Goal: Task Accomplishment & Management: Use online tool/utility

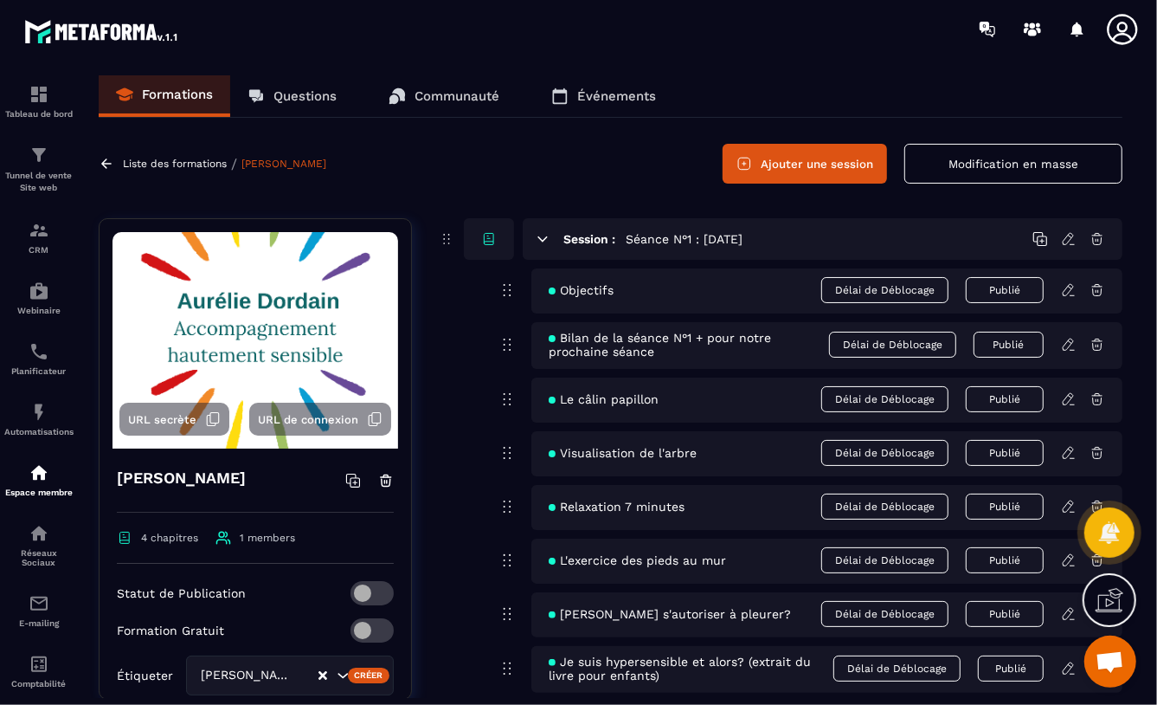
click at [144, 163] on p "Liste des formations" at bounding box center [175, 164] width 104 height 12
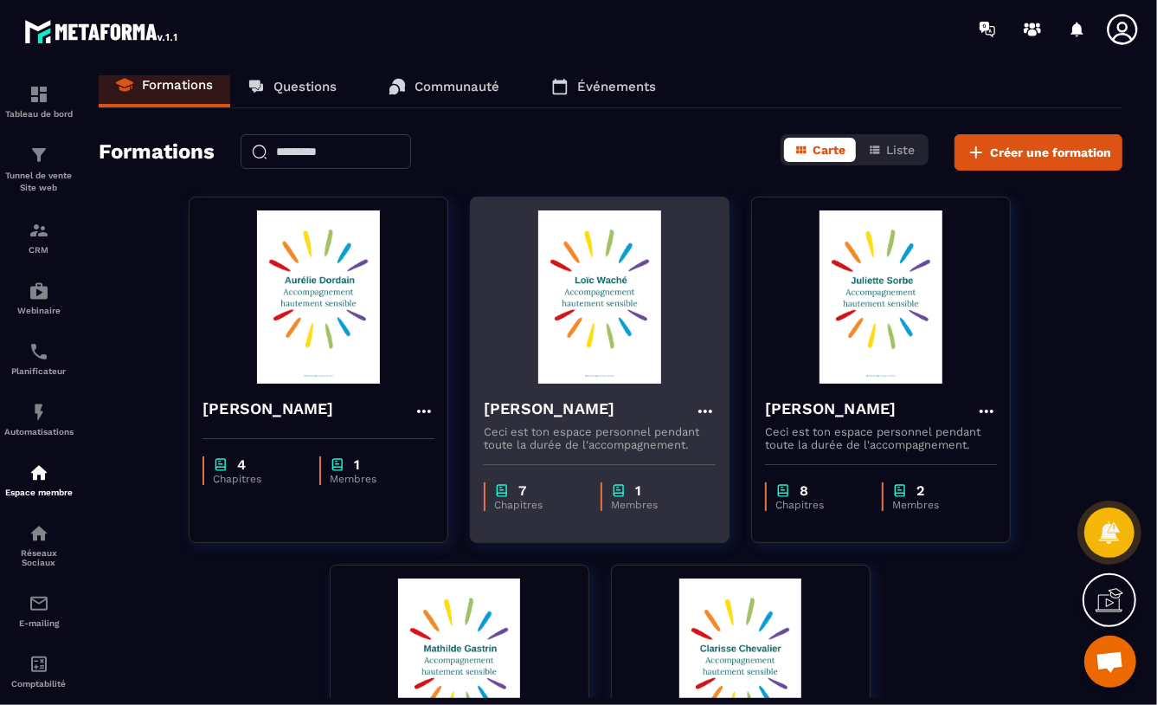
scroll to position [24, 0]
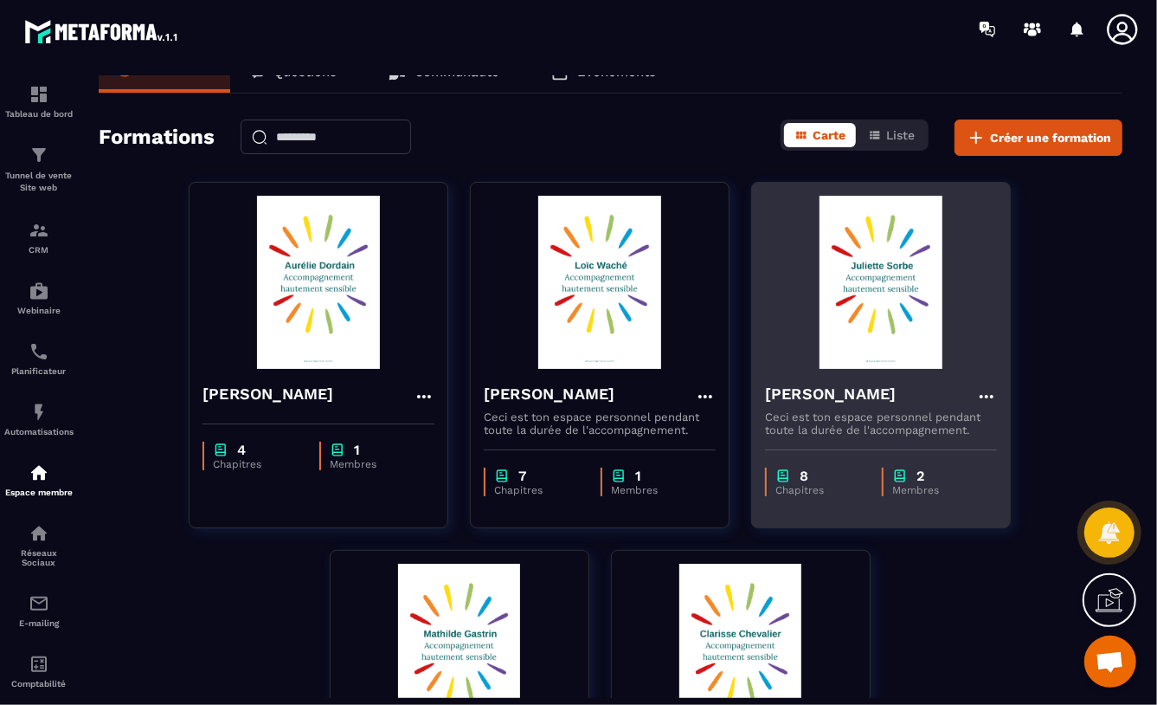
click at [873, 295] on img at bounding box center [881, 282] width 232 height 173
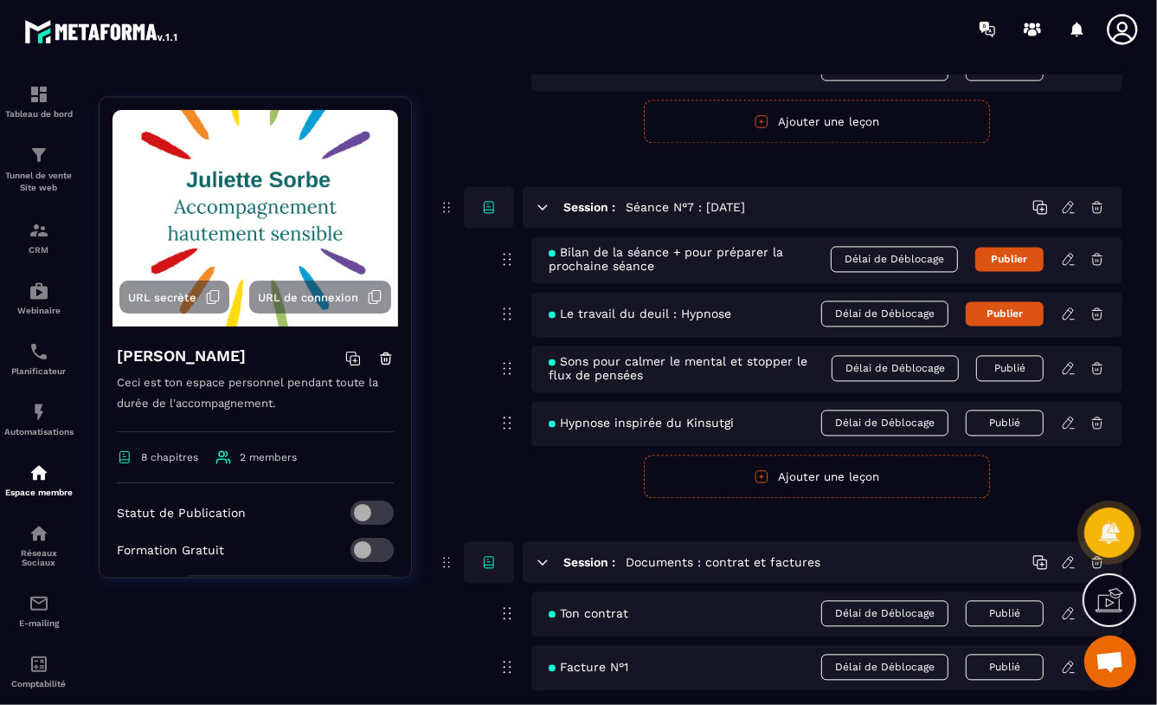
scroll to position [2257, 0]
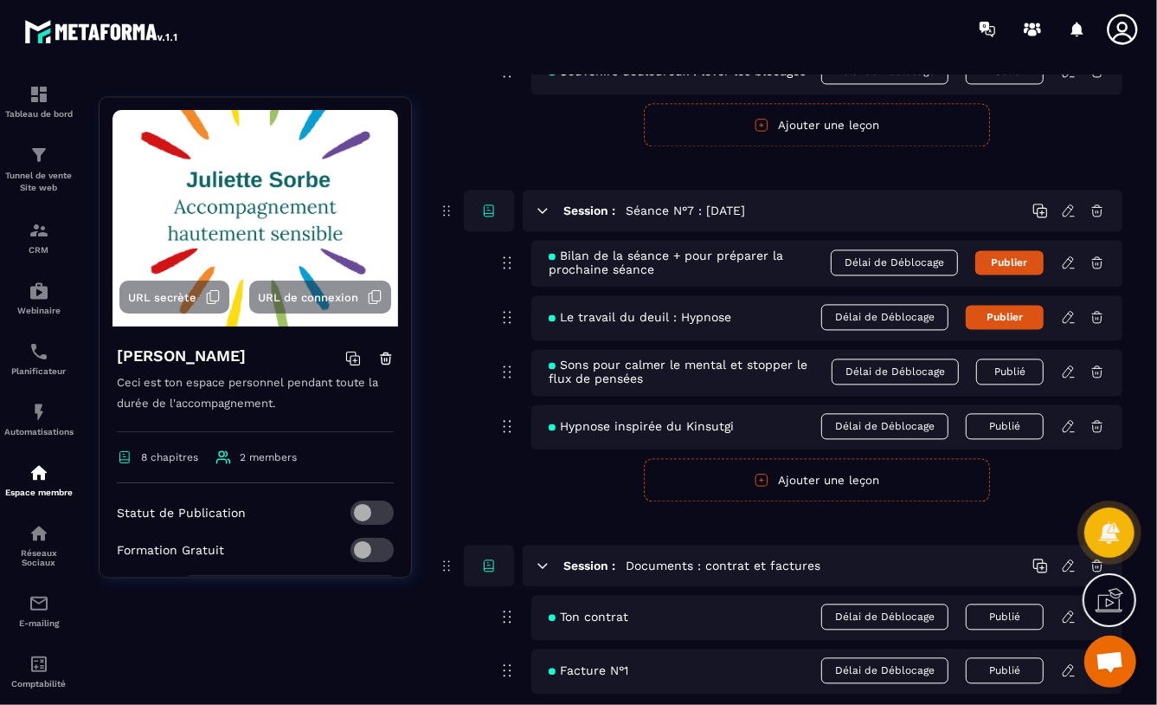
click at [1069, 317] on icon at bounding box center [1069, 317] width 16 height 16
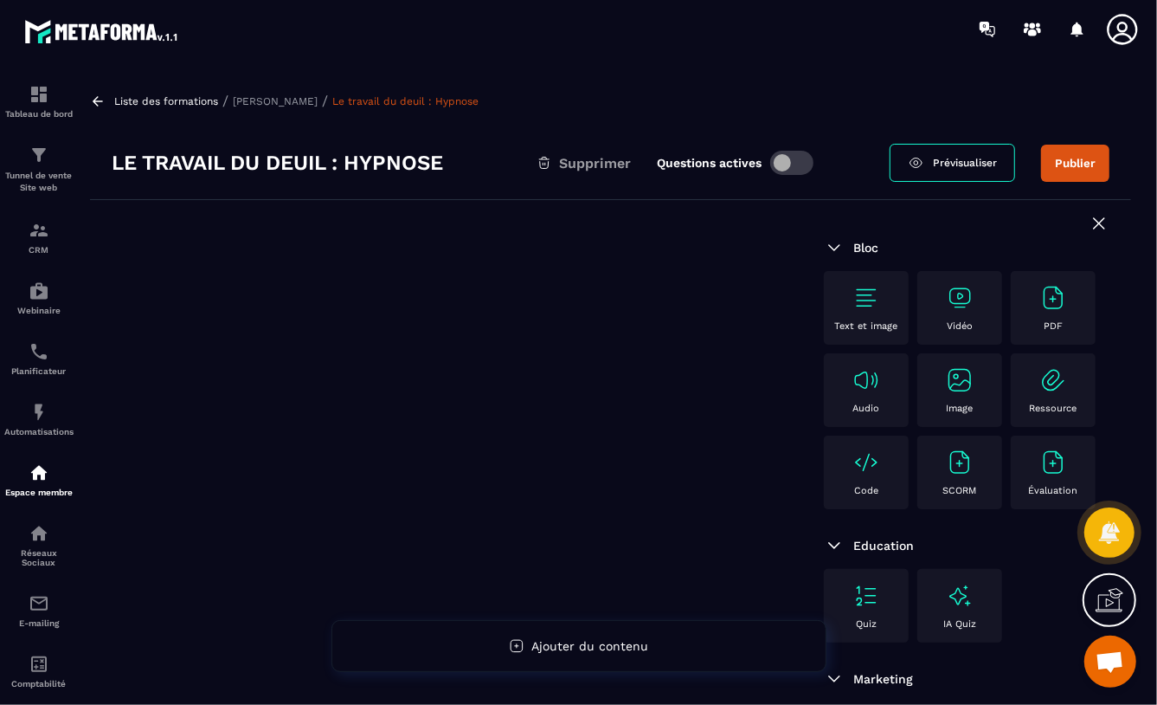
scroll to position [3, 0]
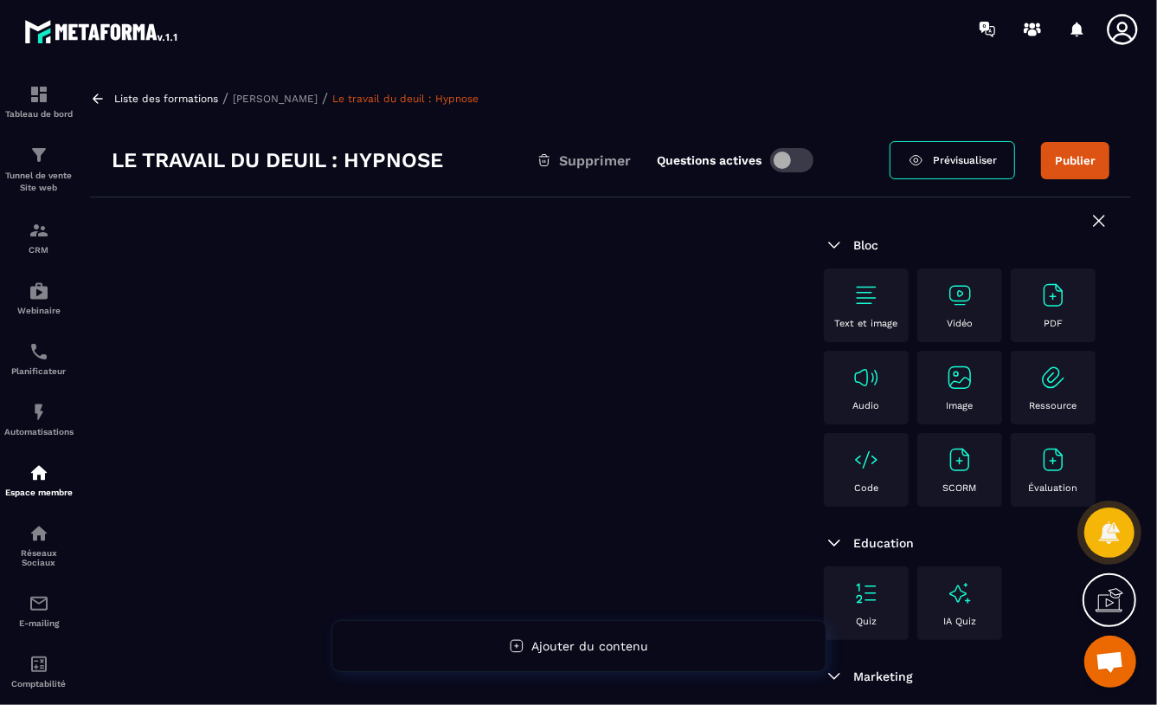
click at [795, 161] on span at bounding box center [791, 160] width 43 height 24
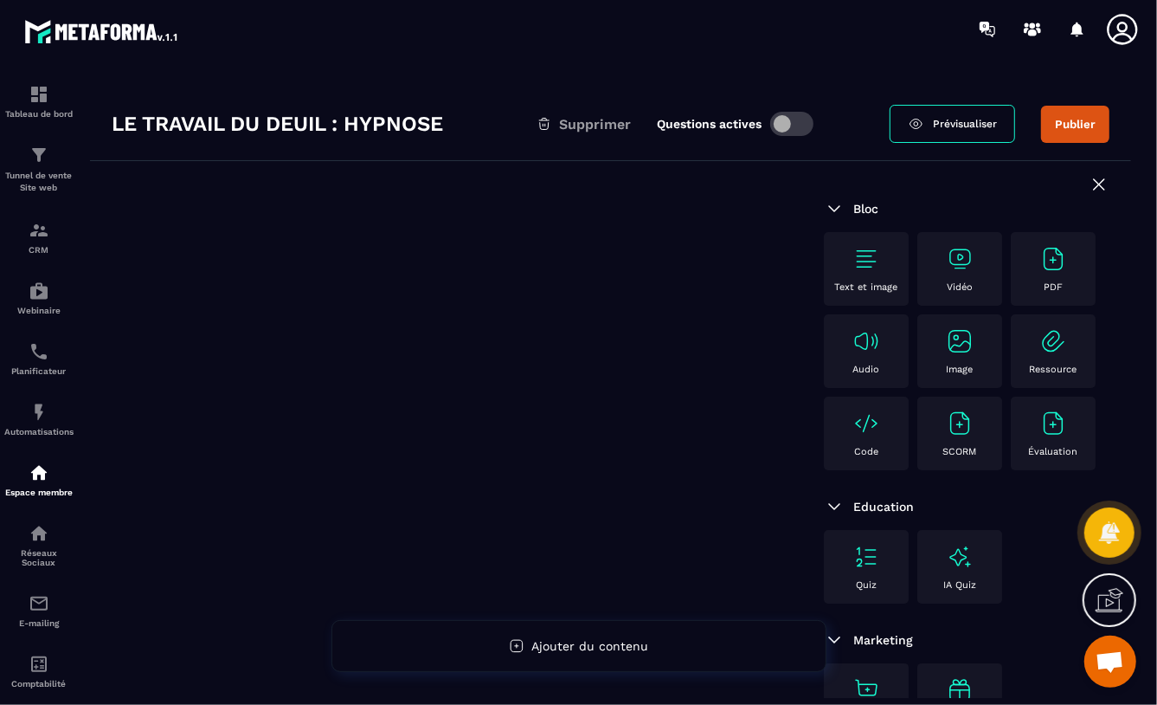
scroll to position [126, 0]
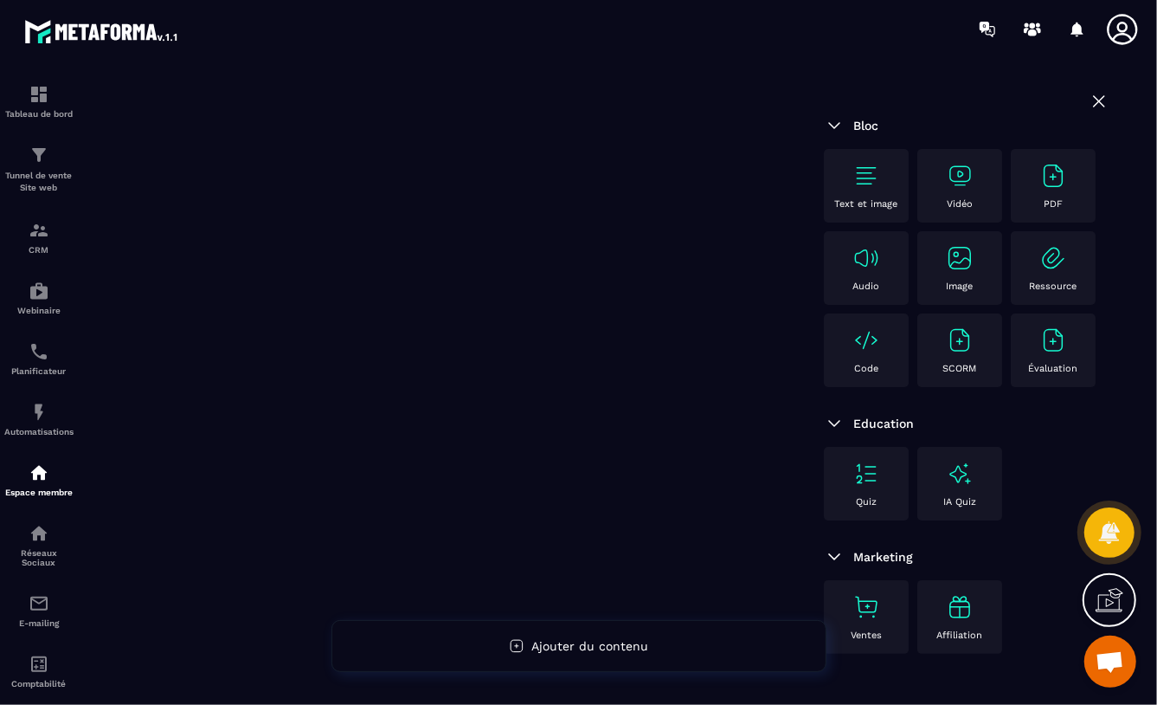
click at [880, 258] on img at bounding box center [867, 258] width 28 height 28
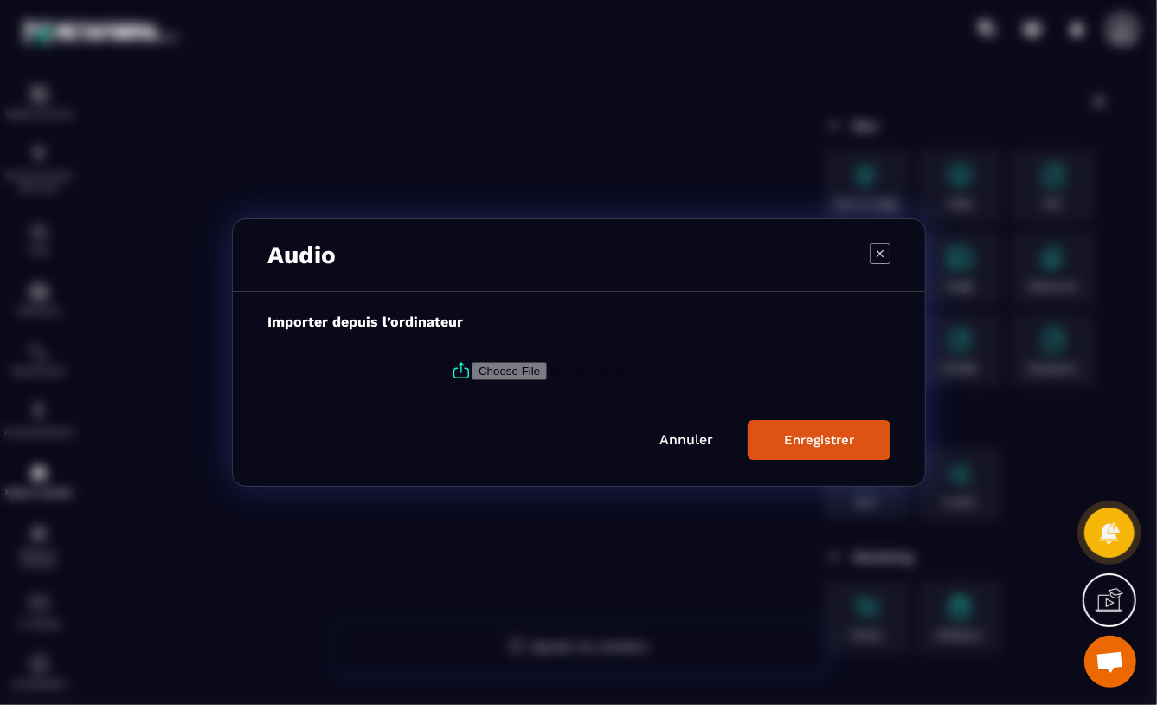
click at [518, 371] on input "Modal window" at bounding box center [589, 371] width 235 height 18
type input "**********"
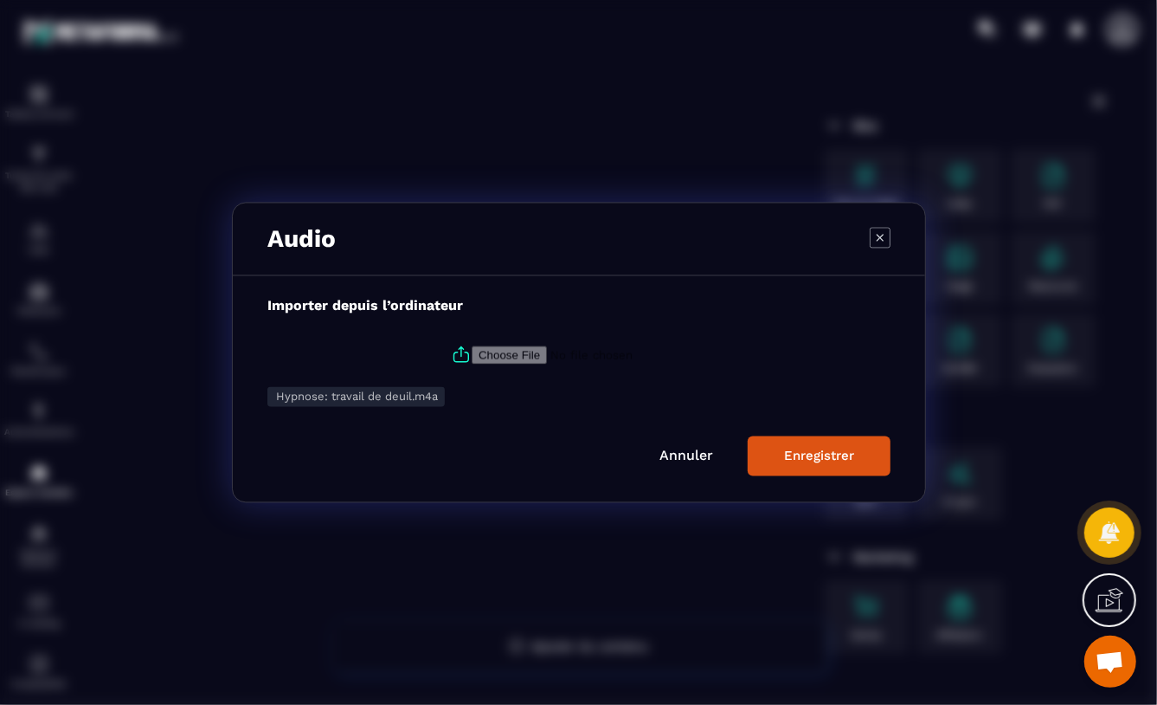
click at [802, 454] on div "Enregistrer" at bounding box center [819, 456] width 70 height 16
click at [881, 235] on icon "Modal window" at bounding box center [880, 238] width 21 height 21
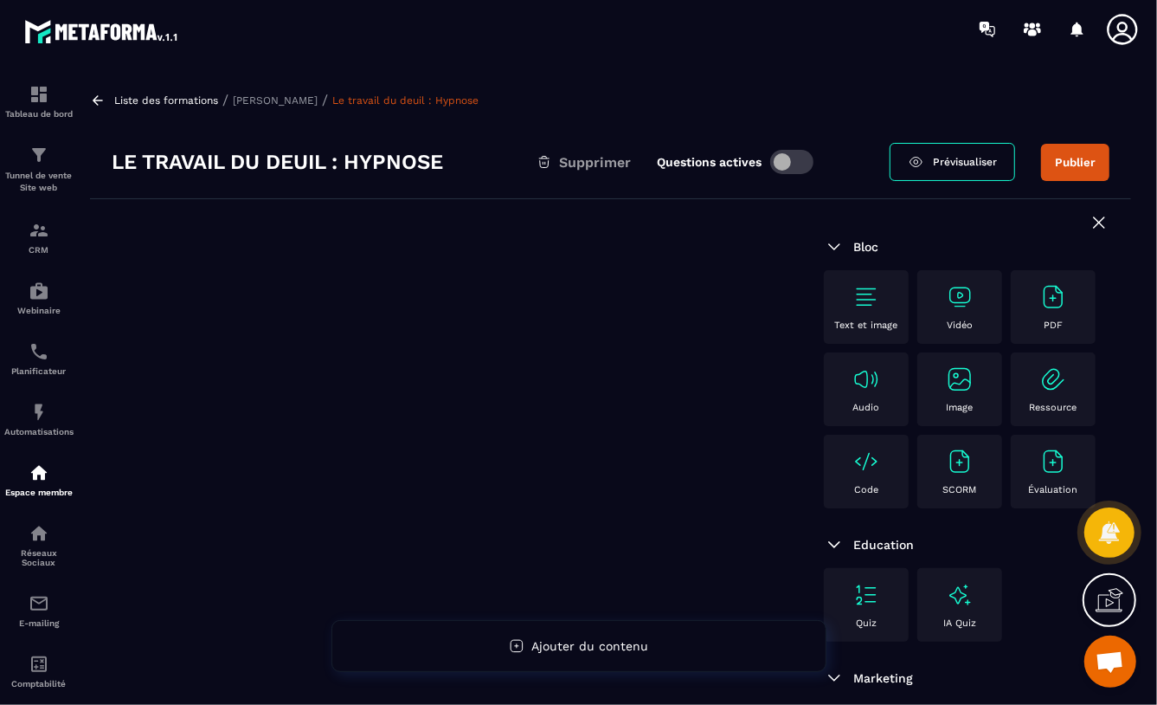
scroll to position [0, 0]
click at [257, 101] on p "[PERSON_NAME]" at bounding box center [275, 101] width 85 height 12
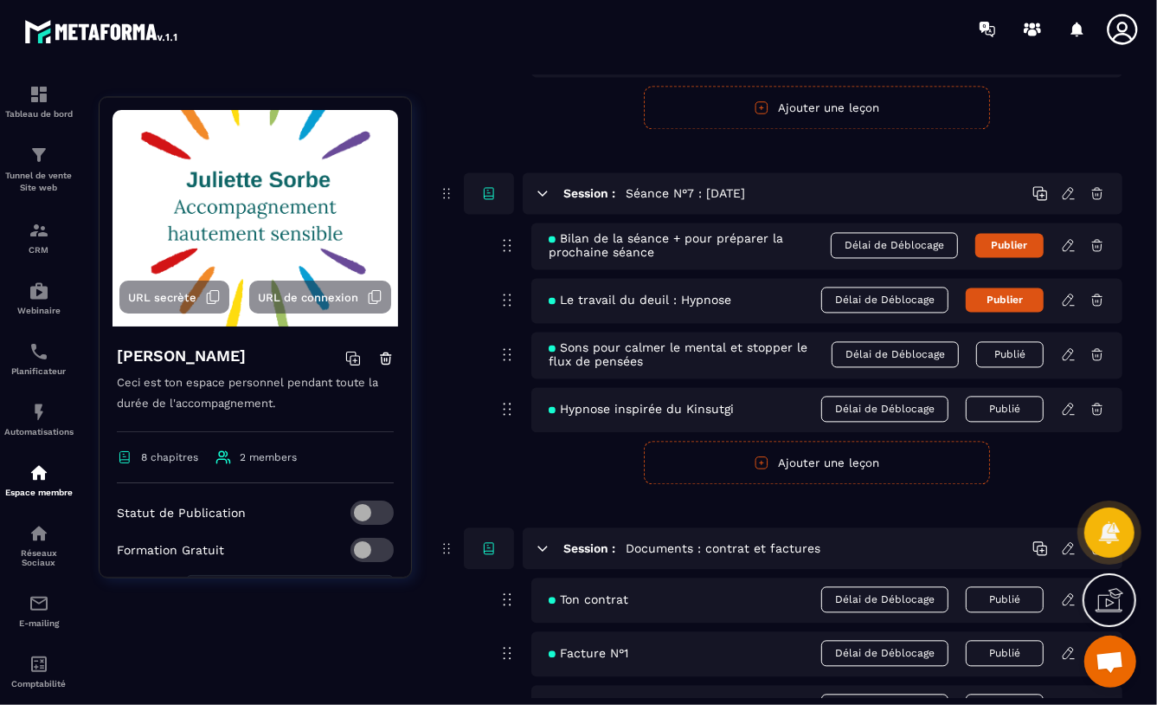
scroll to position [2279, 0]
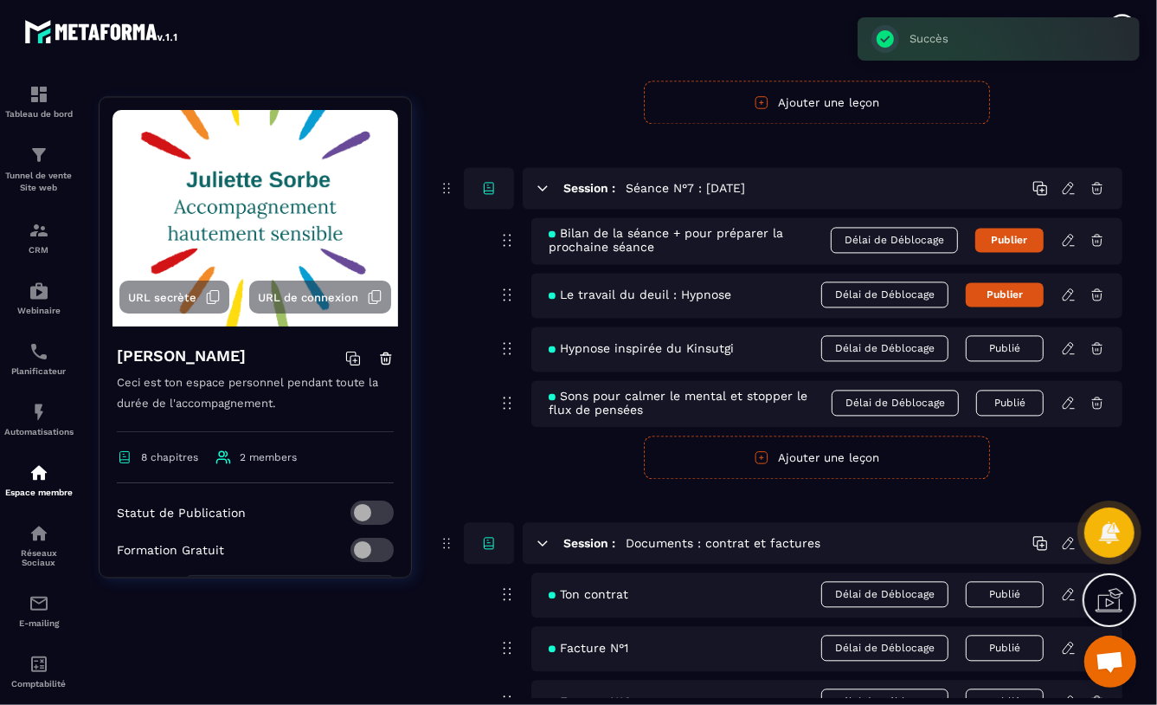
click at [1067, 293] on icon at bounding box center [1068, 293] width 10 height 11
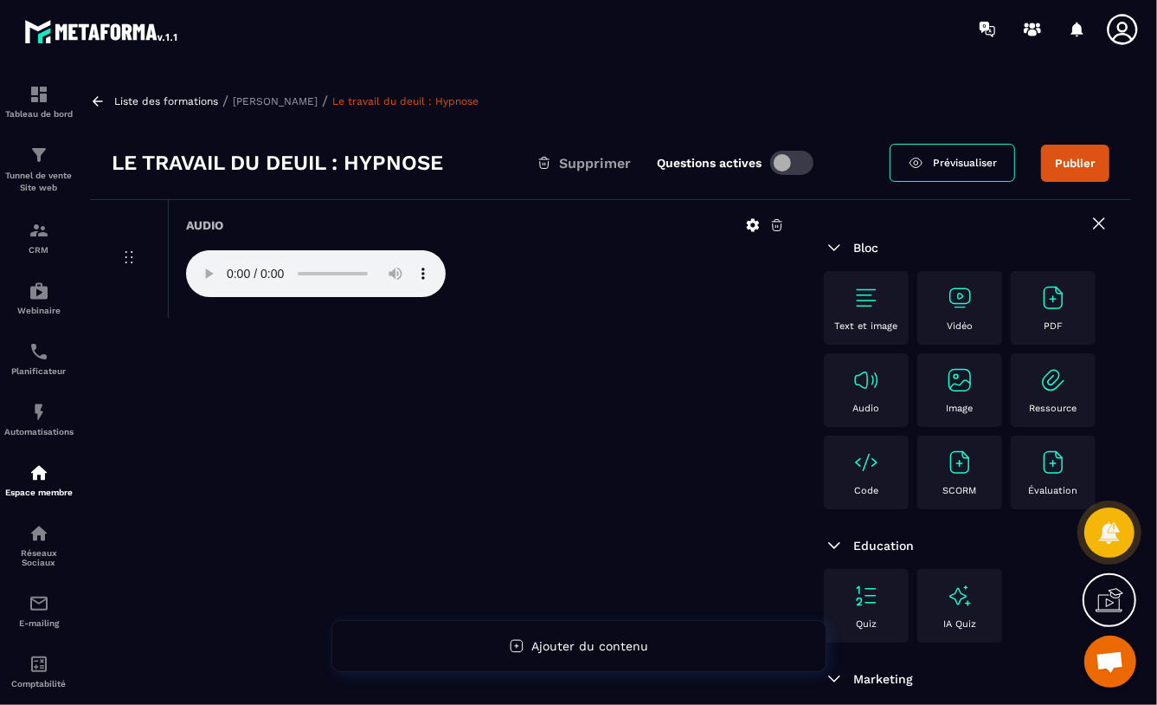
click at [880, 392] on img at bounding box center [867, 380] width 28 height 28
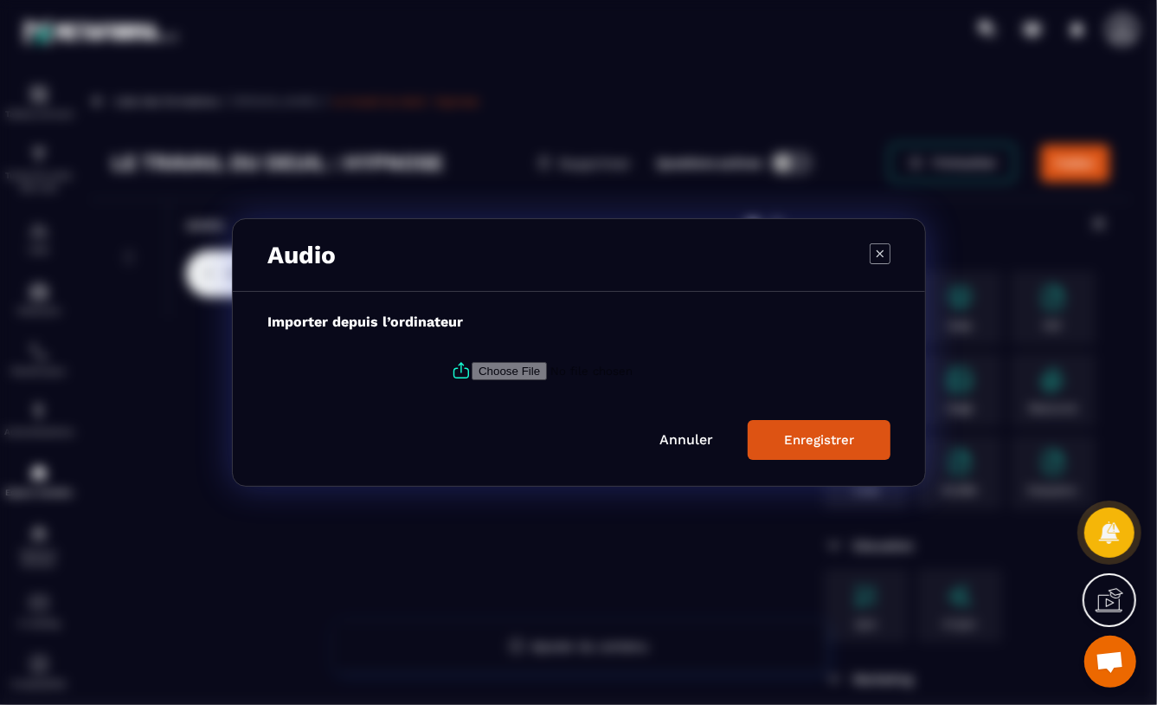
click at [557, 372] on input "Modal window" at bounding box center [589, 371] width 235 height 18
type input "**********"
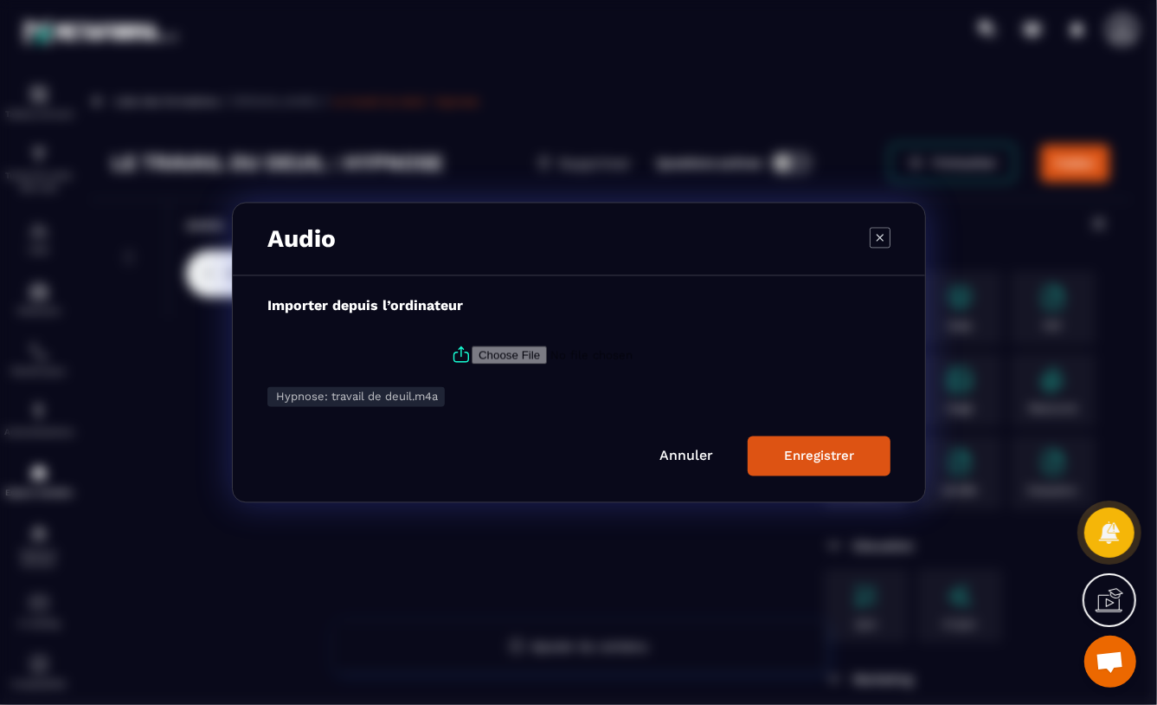
click at [841, 449] on div "Enregistrer" at bounding box center [819, 456] width 70 height 16
click at [876, 235] on icon "Modal window" at bounding box center [880, 238] width 21 height 21
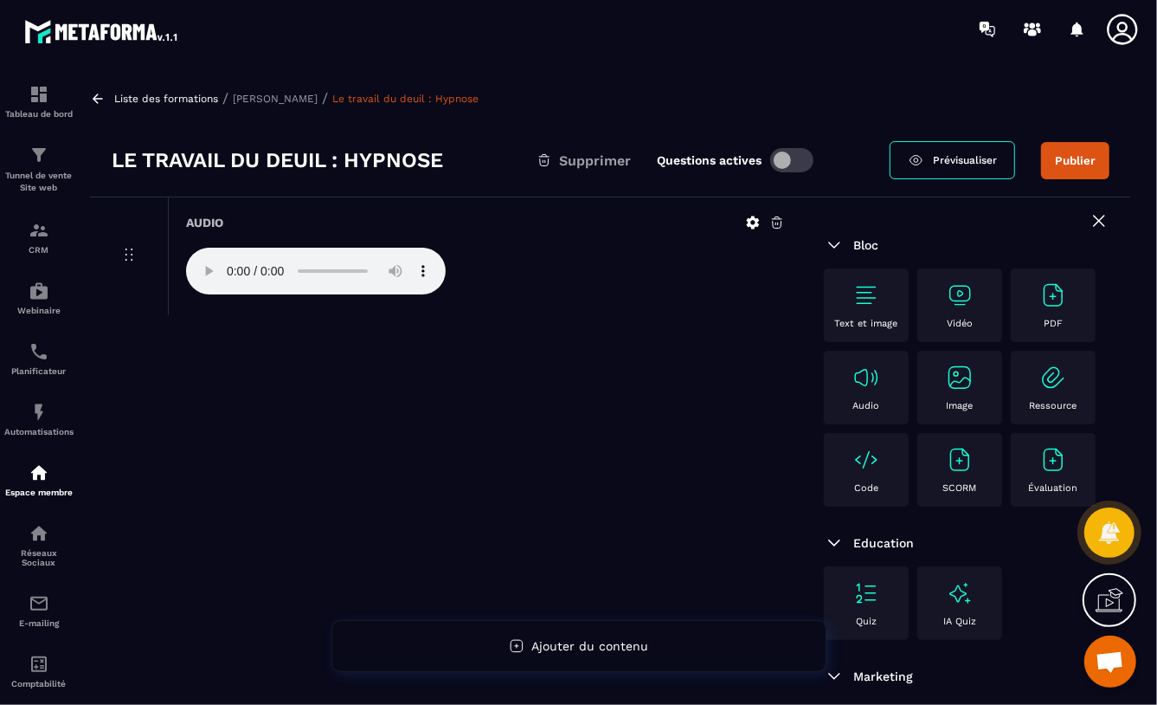
scroll to position [3, 0]
click at [225, 392] on div "Audio" at bounding box center [446, 515] width 712 height 637
click at [1076, 164] on button "Publier" at bounding box center [1075, 160] width 68 height 37
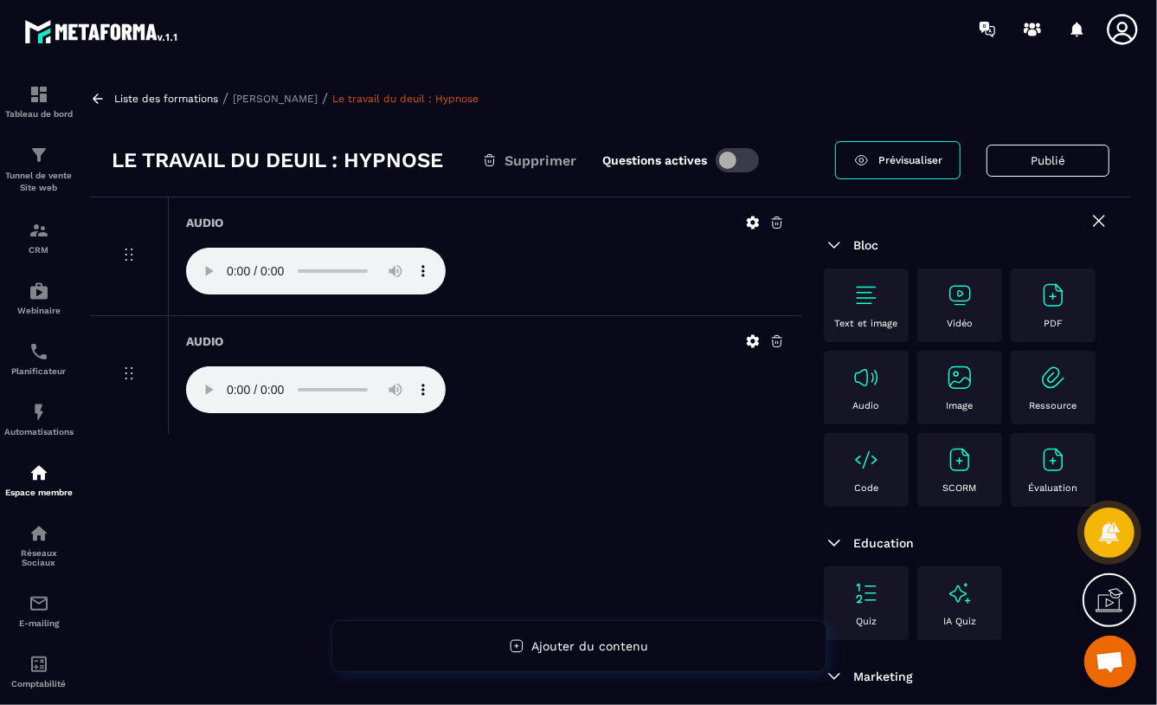
click at [776, 341] on icon at bounding box center [778, 341] width 16 height 16
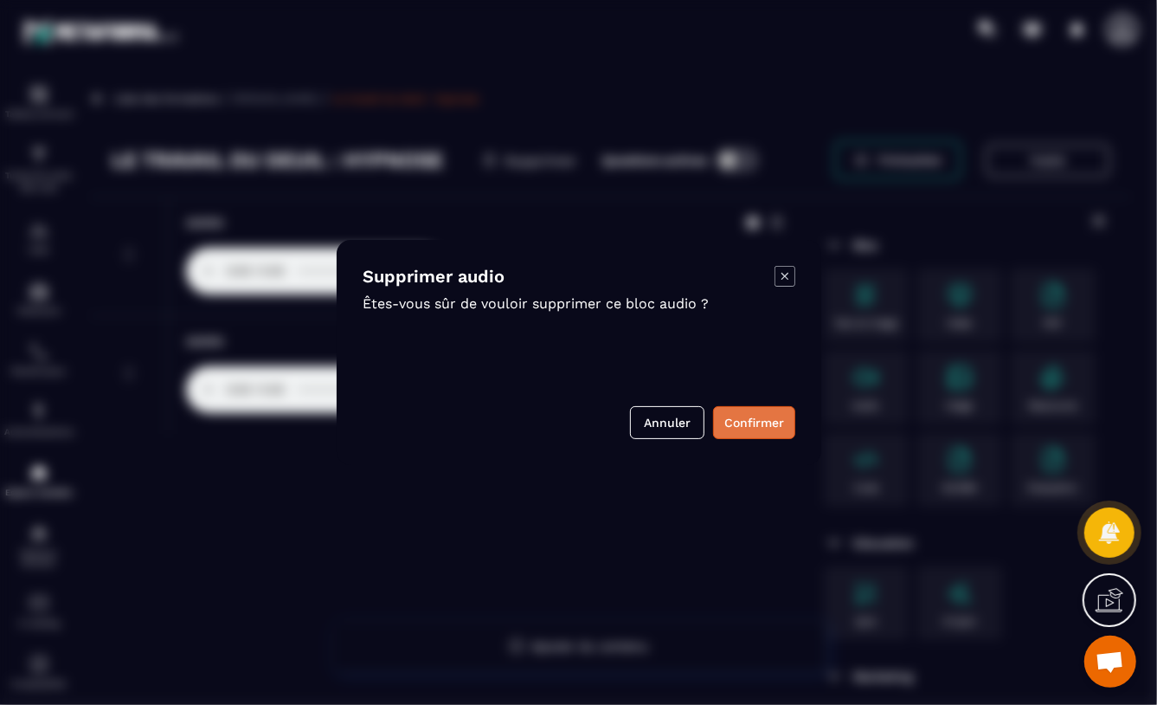
click at [752, 430] on button "Confirmer" at bounding box center [754, 422] width 82 height 33
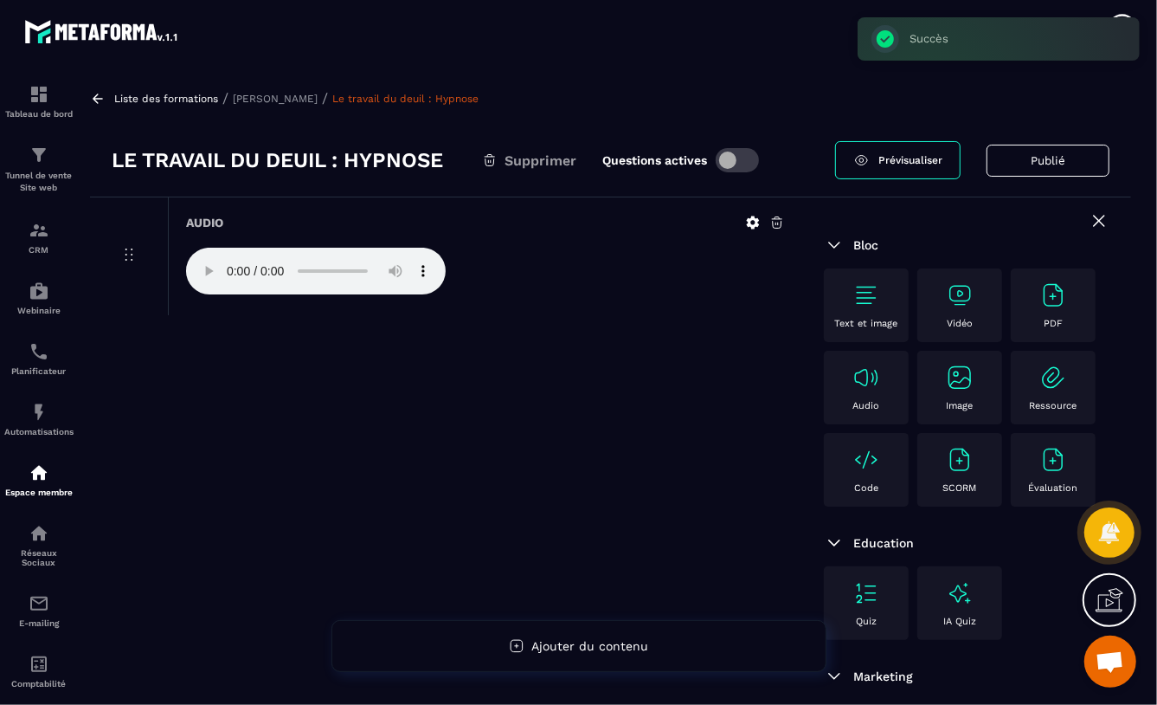
click at [776, 221] on icon at bounding box center [778, 223] width 16 height 16
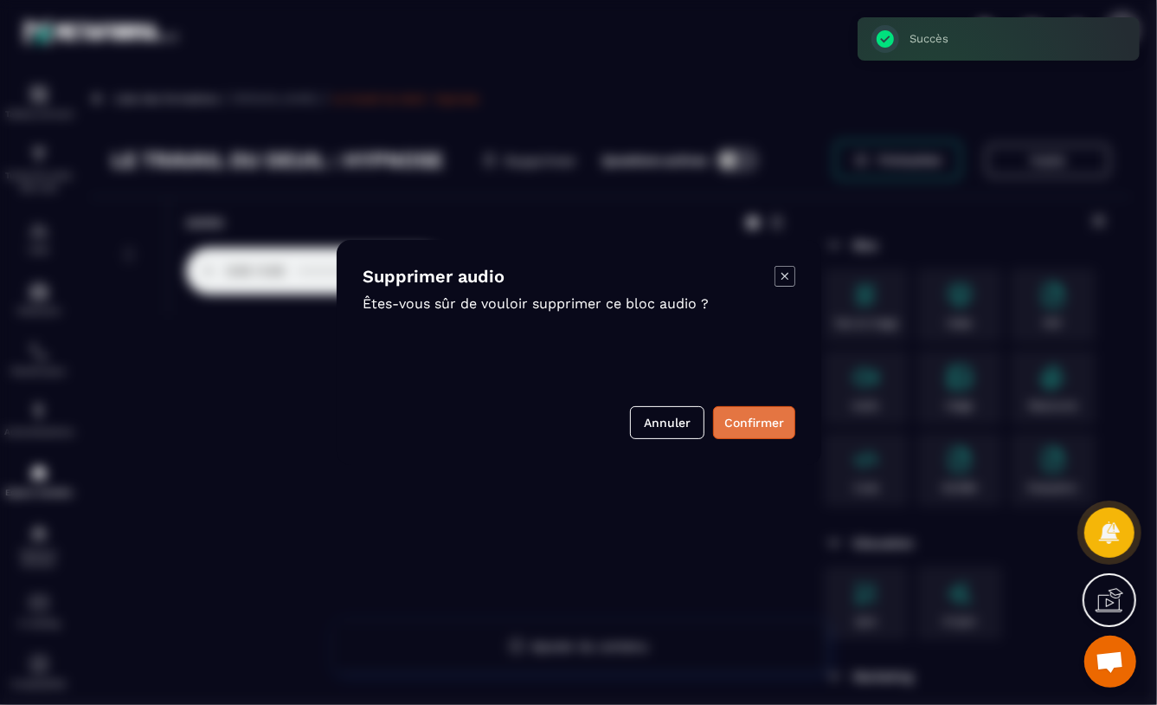
click at [742, 427] on button "Confirmer" at bounding box center [754, 422] width 82 height 33
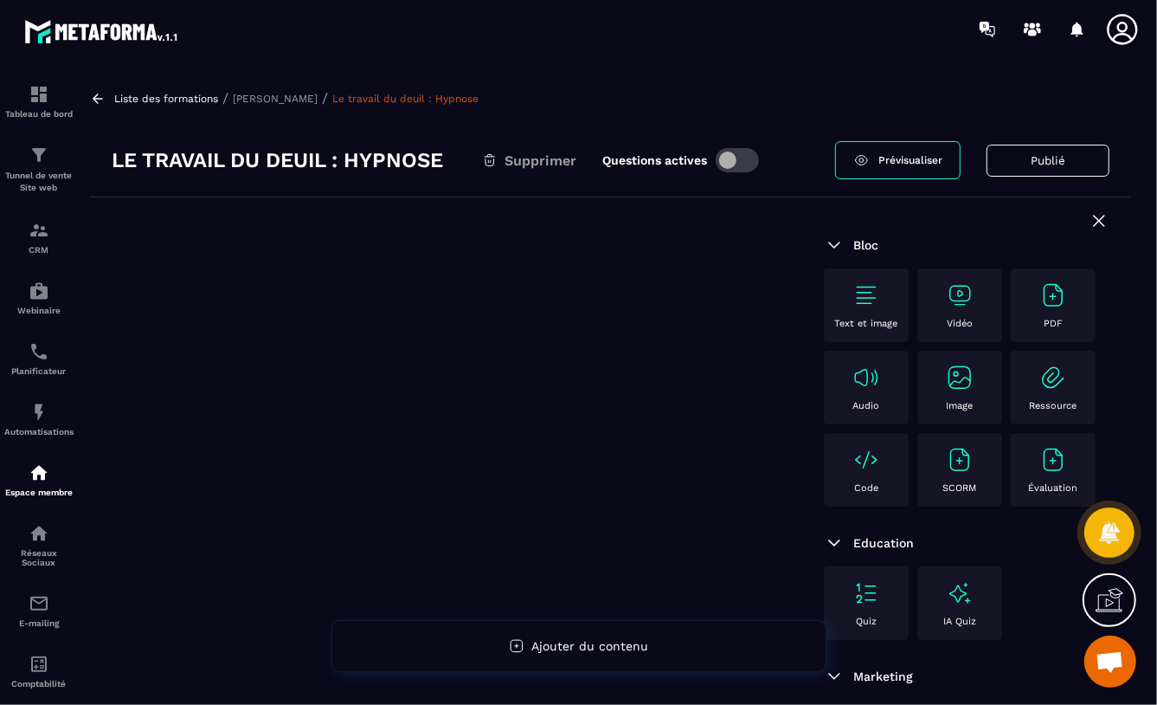
click at [880, 381] on img at bounding box center [867, 378] width 28 height 28
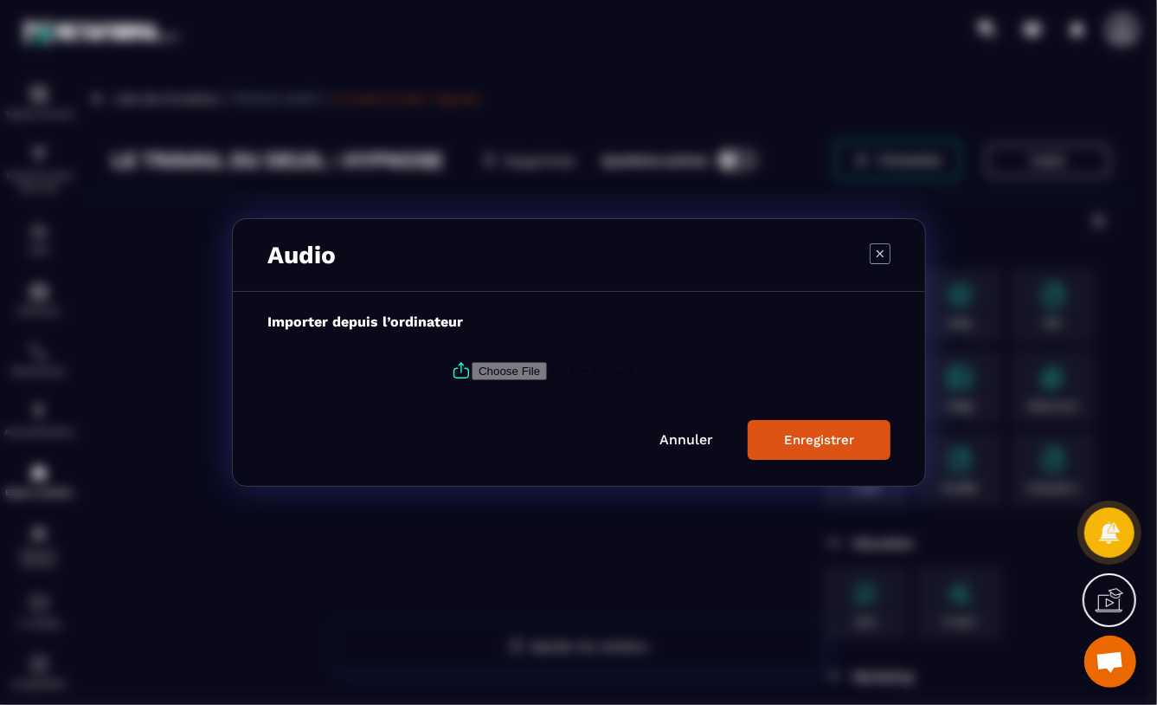
click at [519, 368] on input "Modal window" at bounding box center [589, 371] width 235 height 18
type input "**********"
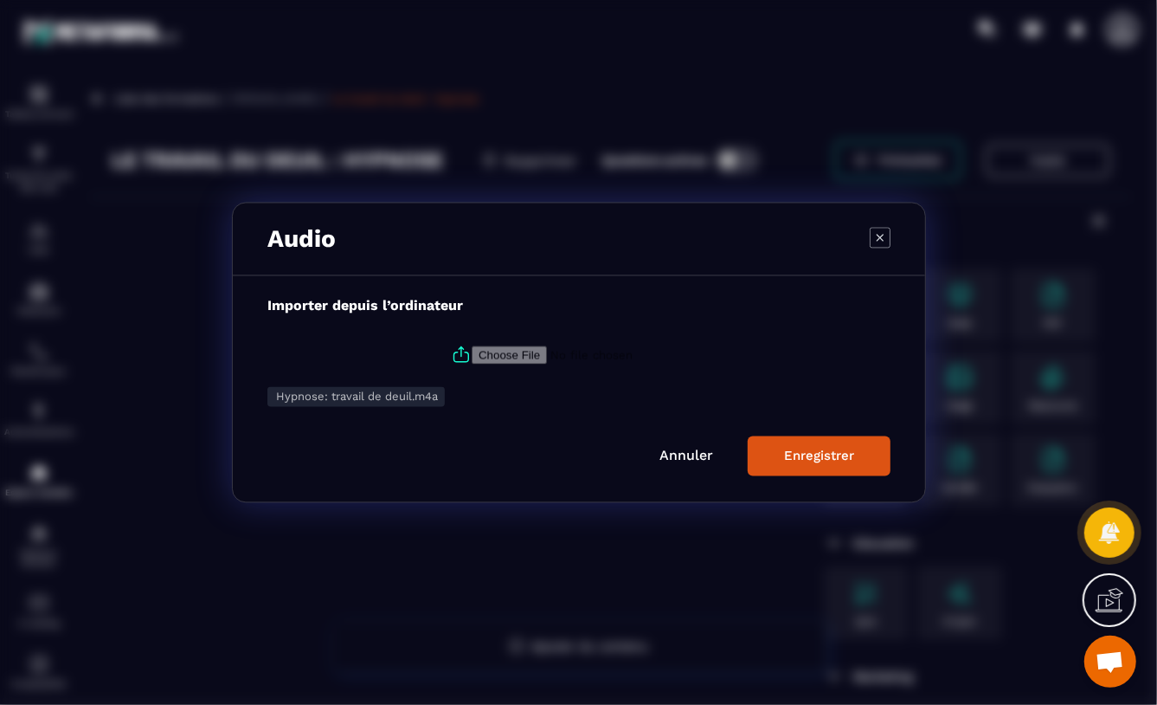
click at [805, 457] on div "Enregistrer" at bounding box center [819, 456] width 70 height 16
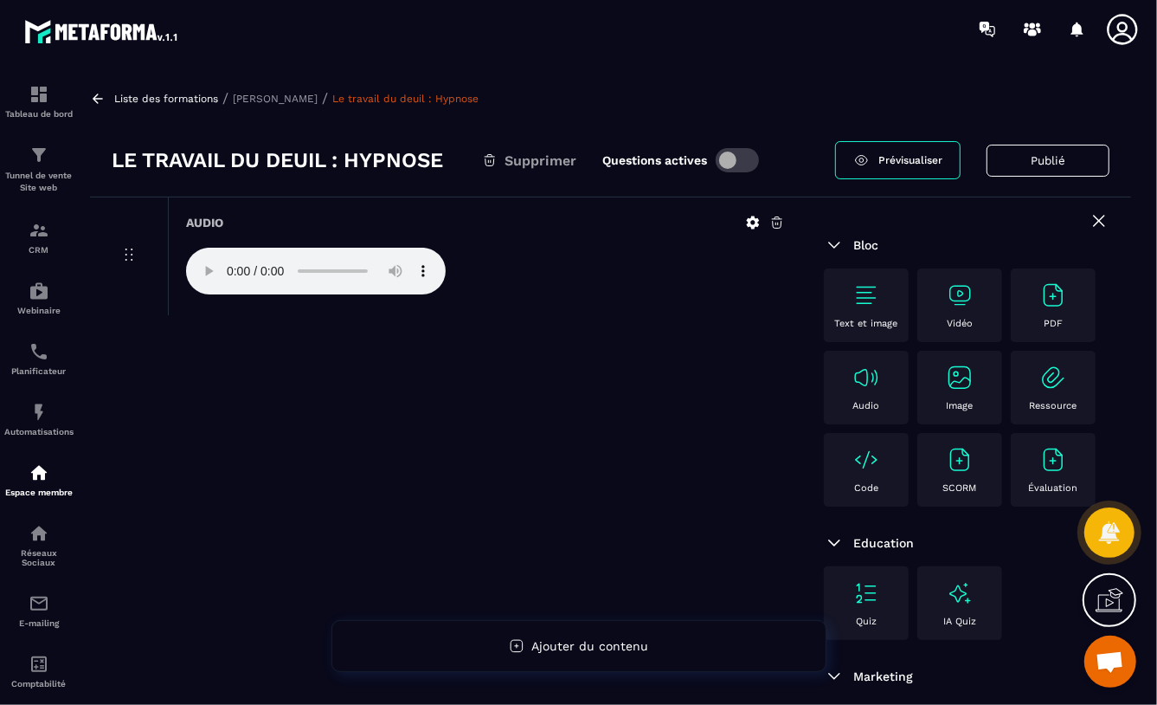
click at [1008, 165] on button "Publié" at bounding box center [1048, 161] width 123 height 32
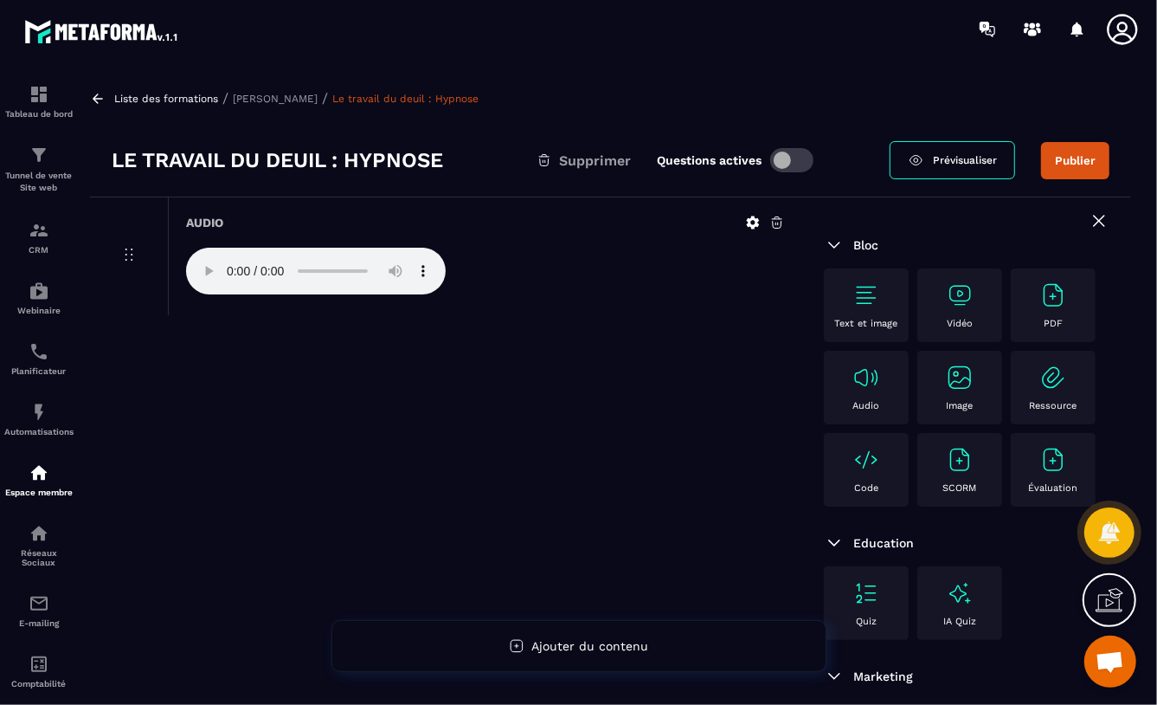
click at [1069, 160] on button "Publier" at bounding box center [1075, 160] width 68 height 37
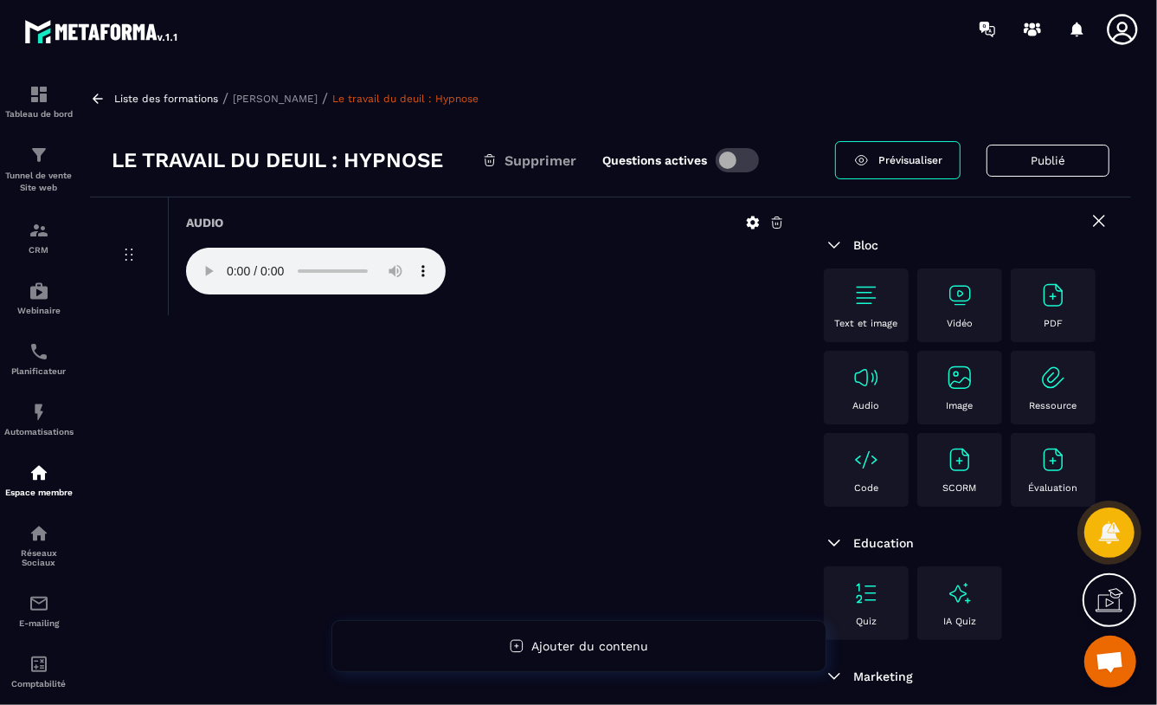
click at [249, 98] on p "[PERSON_NAME]" at bounding box center [275, 99] width 85 height 12
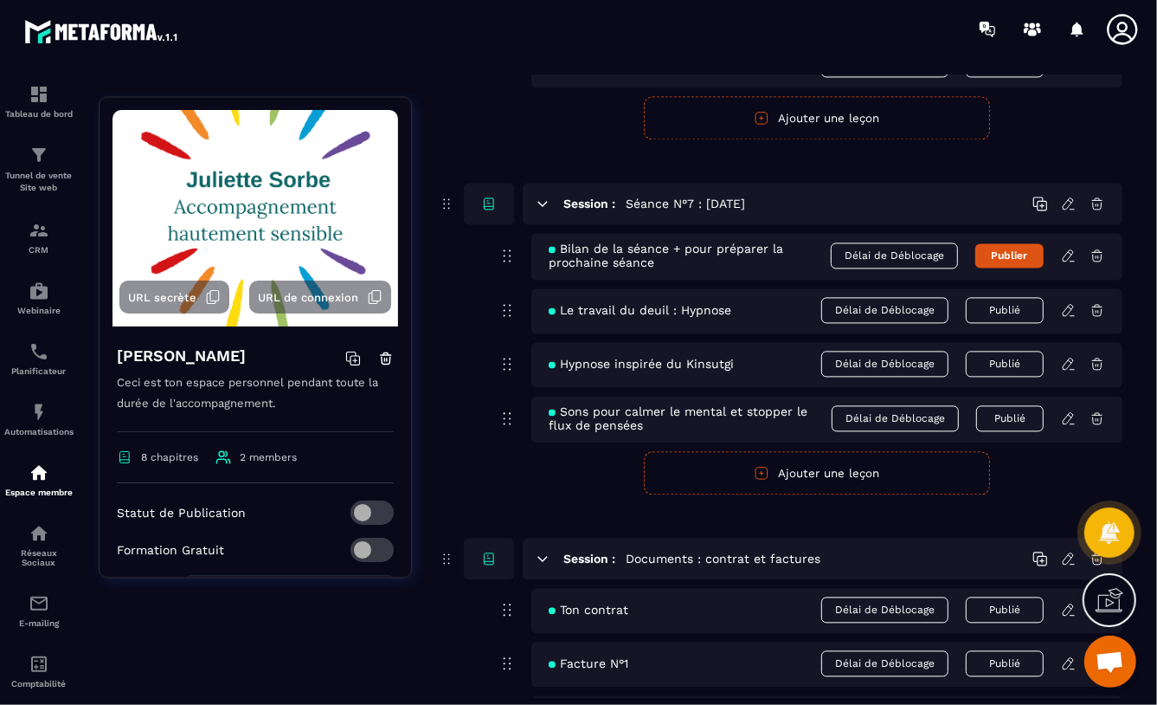
scroll to position [2264, 0]
